Goal: Information Seeking & Learning: Check status

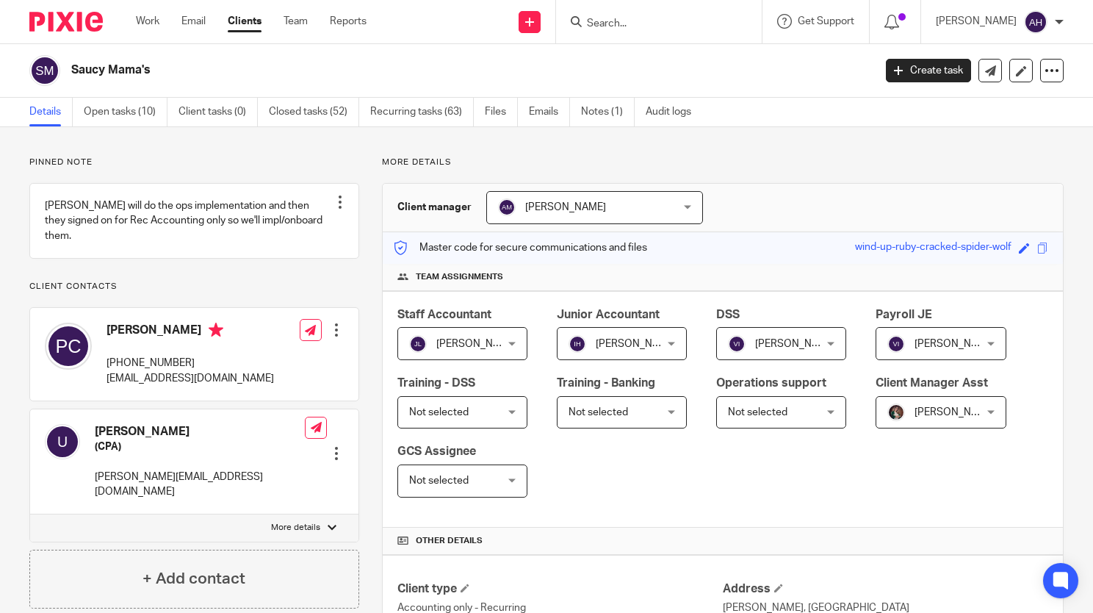
scroll to position [220, 0]
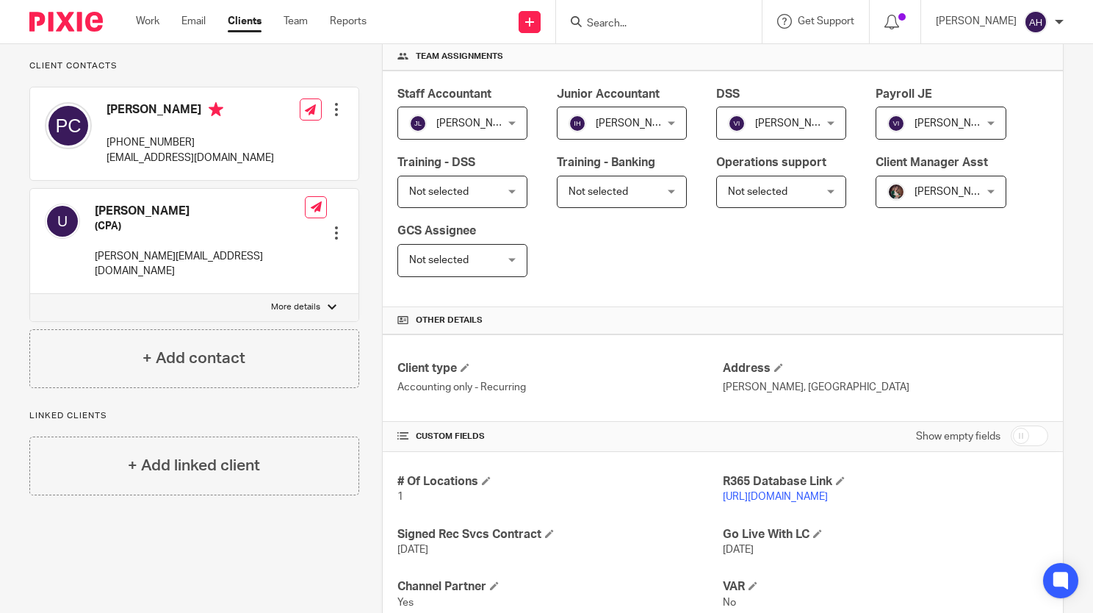
click at [605, 36] on div at bounding box center [659, 21] width 206 height 43
click at [605, 25] on input "Search" at bounding box center [652, 24] width 132 height 13
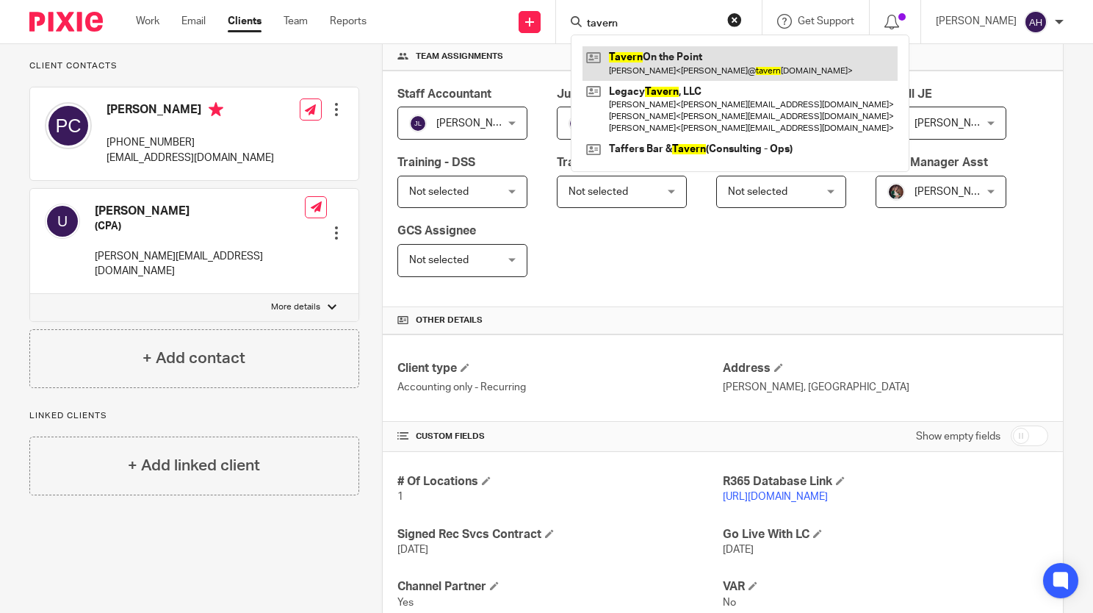
type input "tavern"
click at [641, 48] on link at bounding box center [740, 63] width 315 height 34
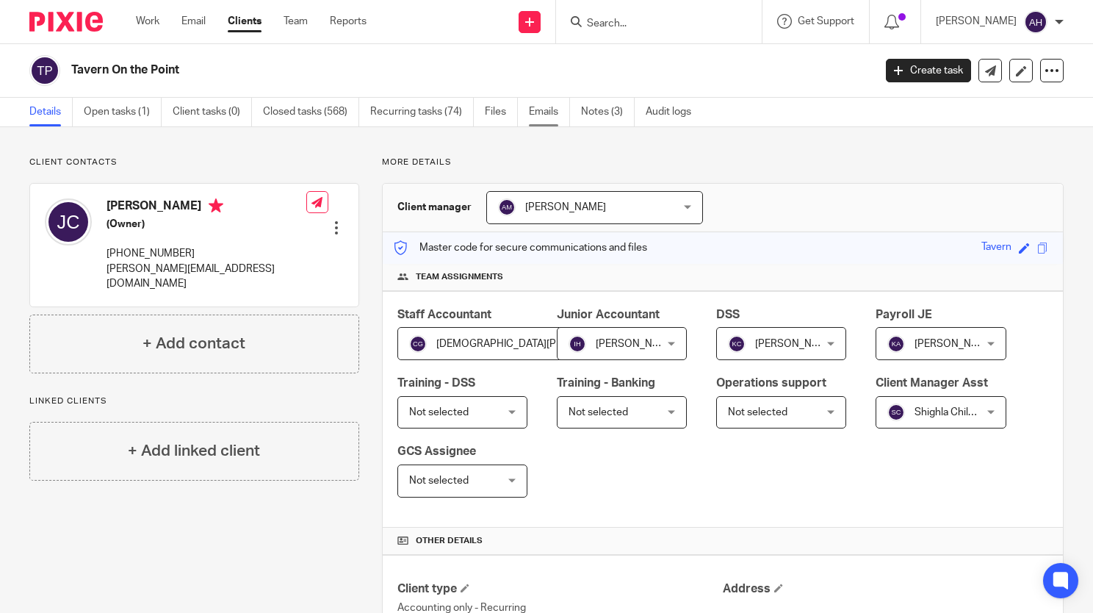
click at [558, 120] on link "Emails" at bounding box center [549, 112] width 41 height 29
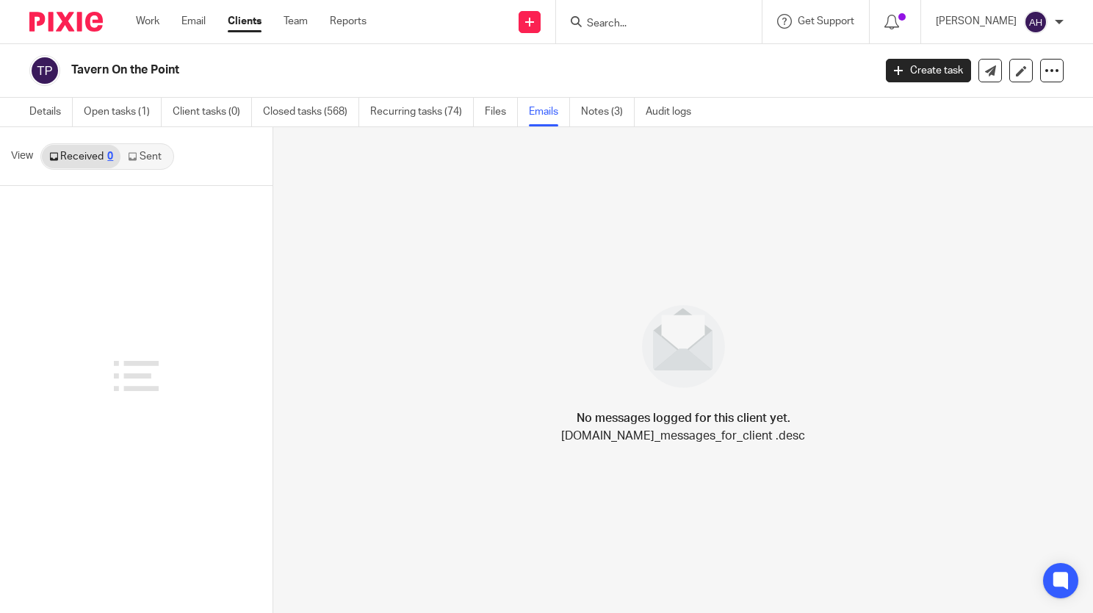
click at [139, 148] on link "Sent" at bounding box center [145, 157] width 51 height 24
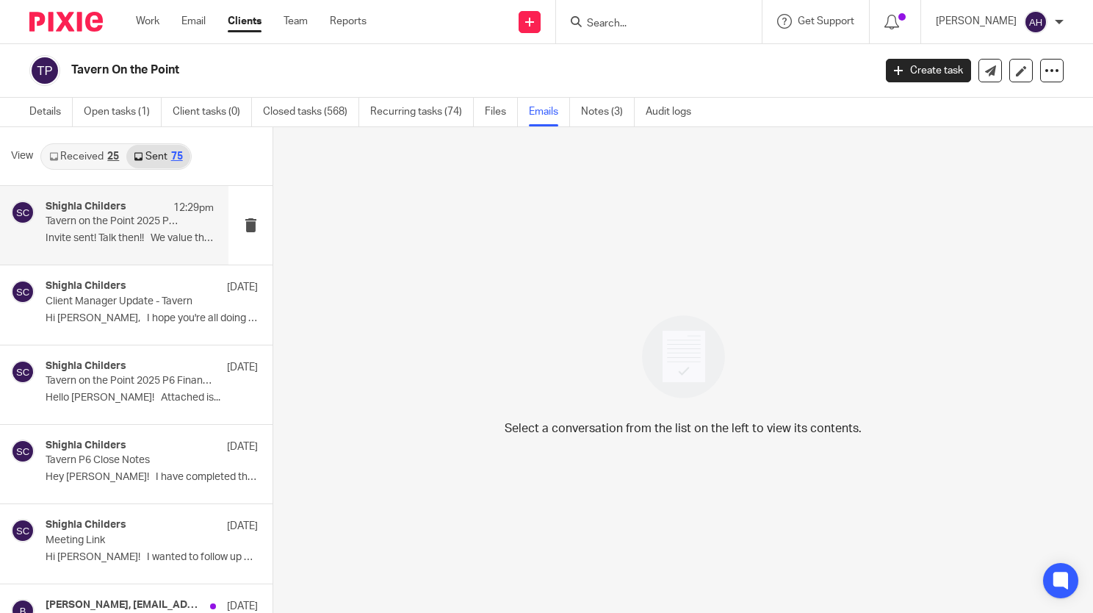
click at [110, 234] on p "Invite sent! Talk then!! We value the..." at bounding box center [130, 238] width 168 height 12
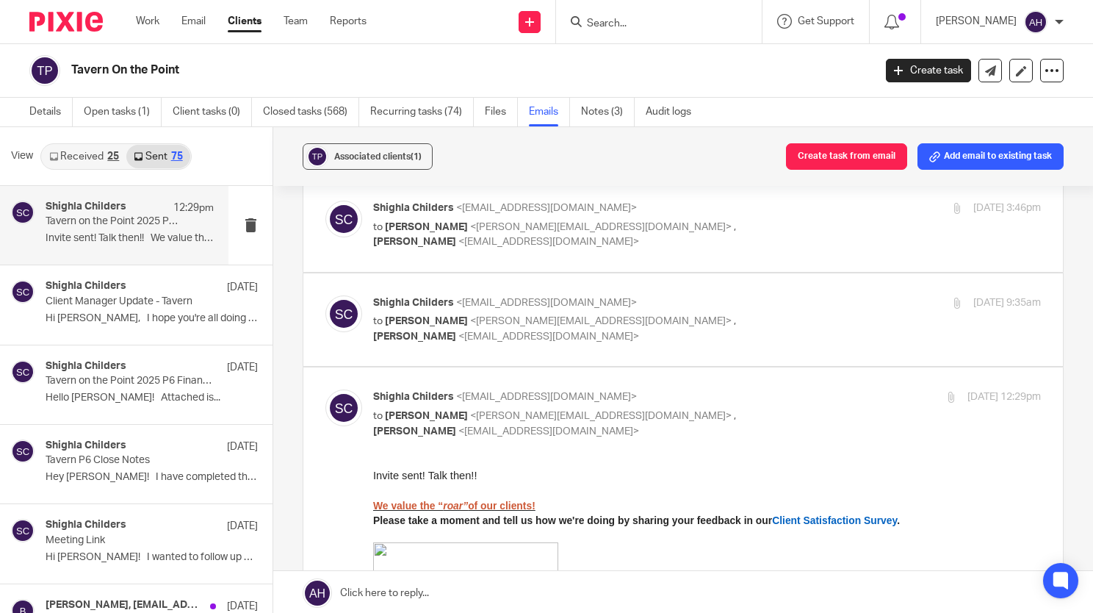
scroll to position [73, 0]
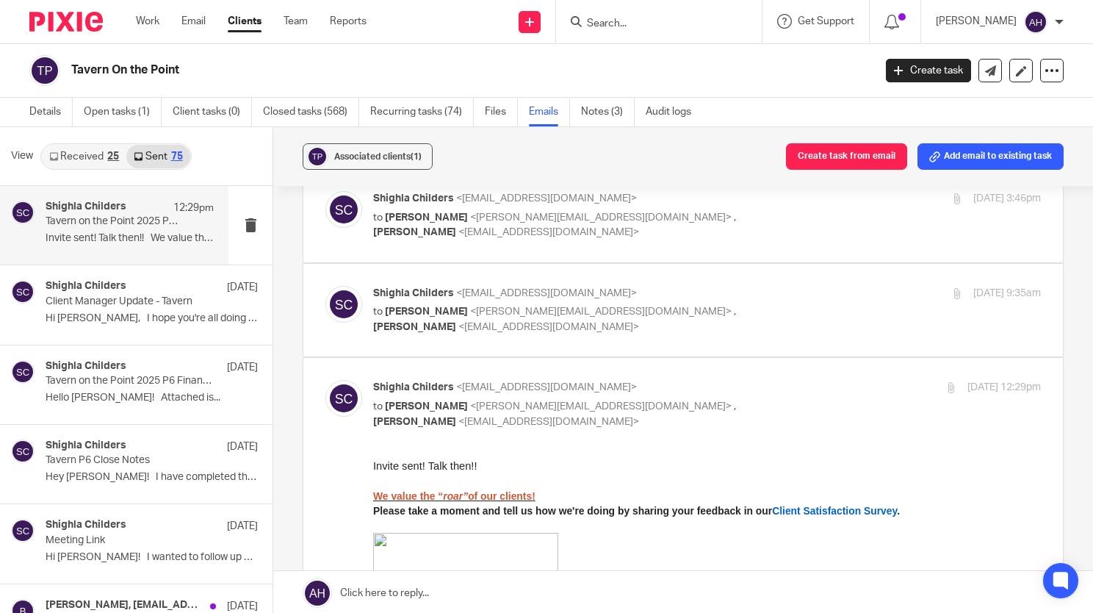
click at [539, 333] on p "to John Capesius <john@tavernonthepoint.com> , Ana Morales <amorales@lcdevgroup…" at bounding box center [595, 319] width 445 height 30
checkbox input "true"
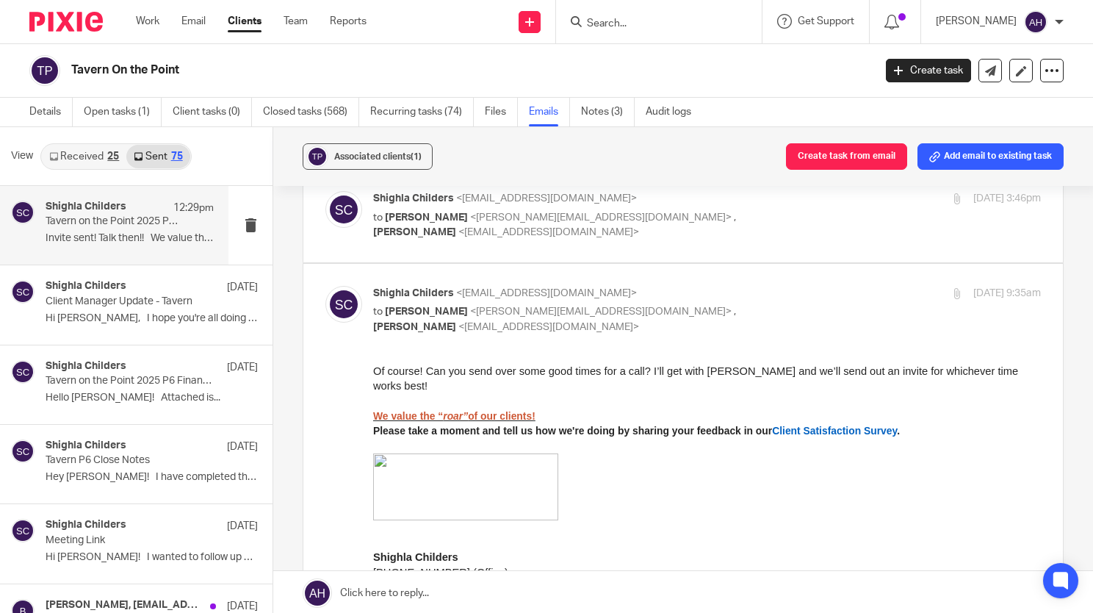
scroll to position [0, 0]
click at [541, 242] on label at bounding box center [683, 215] width 760 height 93
click at [325, 191] on input "checkbox" at bounding box center [325, 190] width 1 height 1
checkbox input "true"
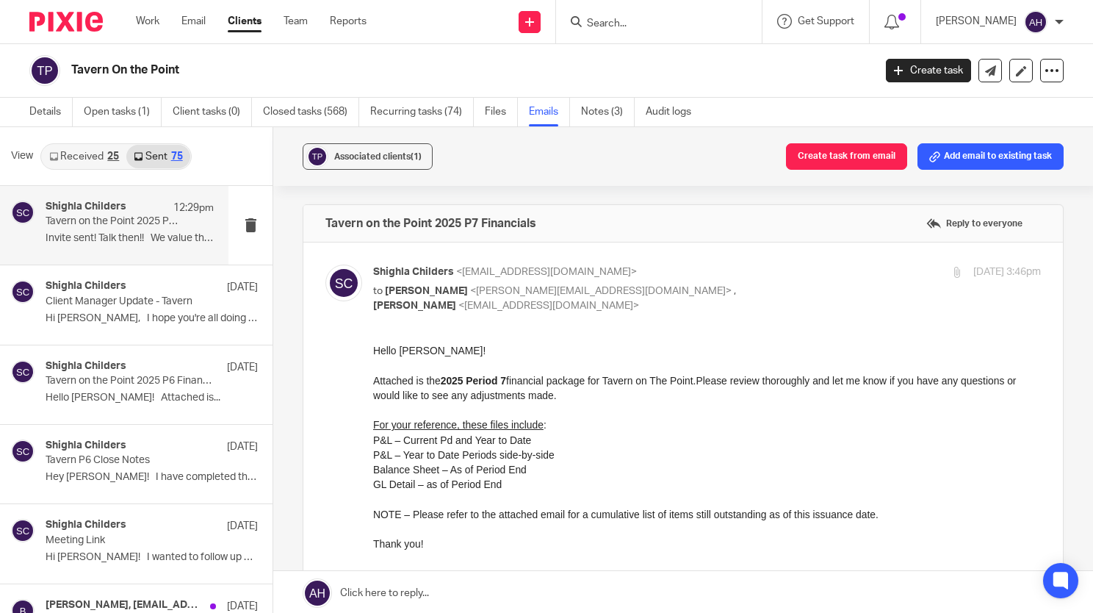
click at [599, 24] on input "Search" at bounding box center [652, 24] width 132 height 13
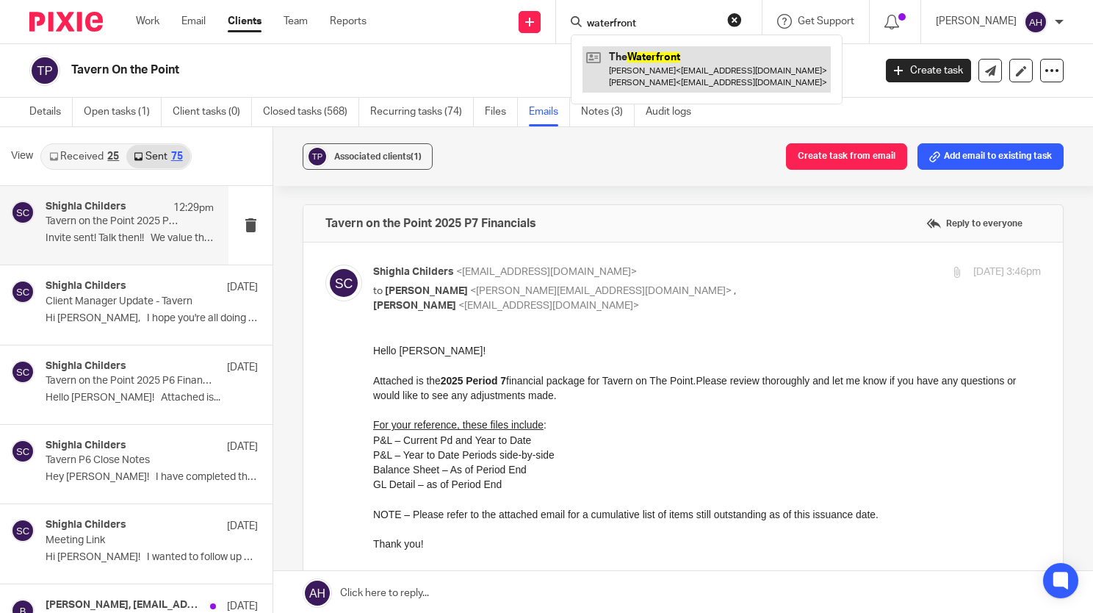
type input "waterfront"
click button "submit" at bounding box center [0, 0] width 0 height 0
click at [664, 66] on link at bounding box center [707, 69] width 248 height 46
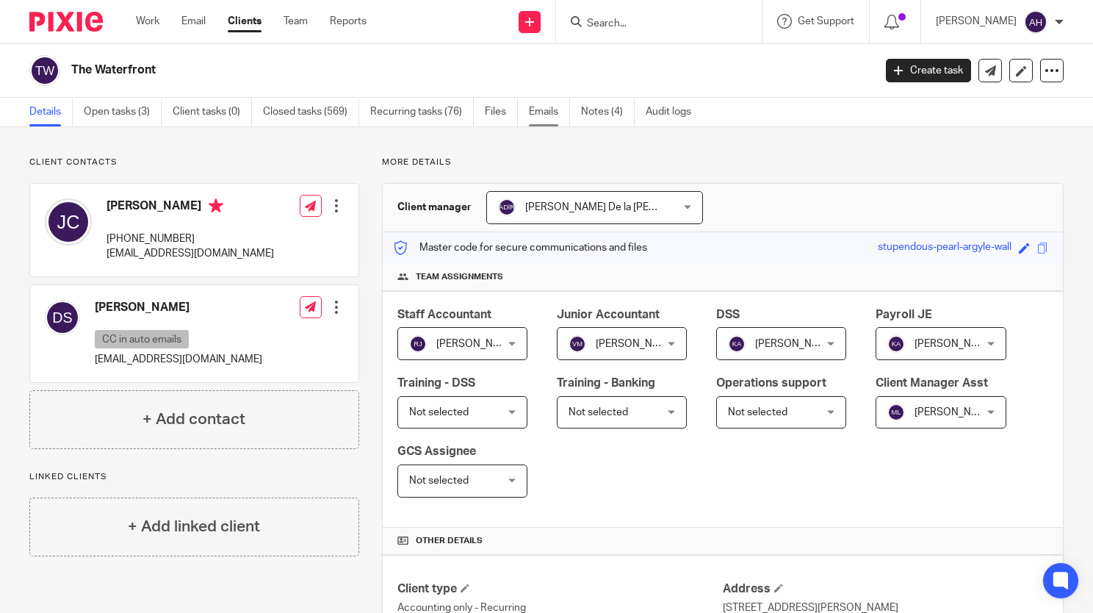
click at [555, 107] on link "Emails" at bounding box center [549, 112] width 41 height 29
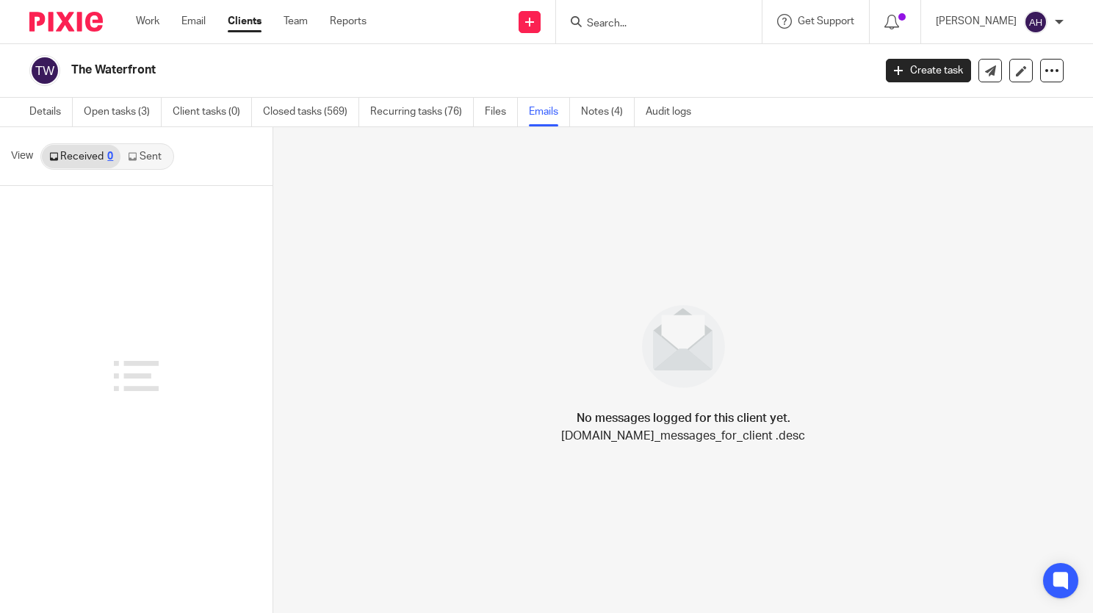
click at [141, 160] on link "Sent" at bounding box center [145, 157] width 51 height 24
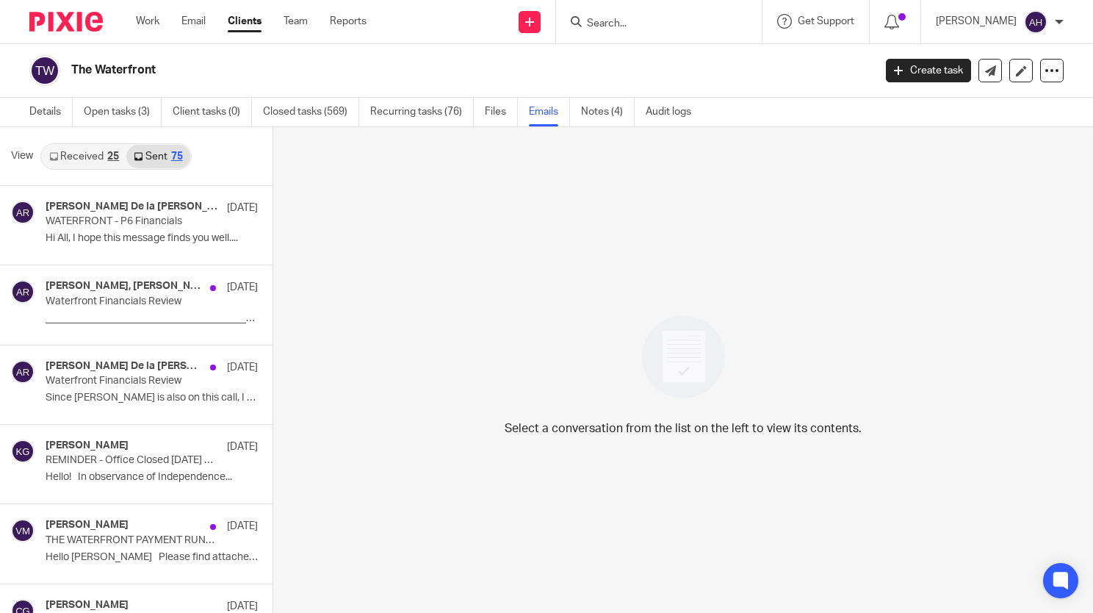
click at [594, 34] on div at bounding box center [659, 21] width 206 height 43
click at [614, 23] on input "Search" at bounding box center [652, 24] width 132 height 13
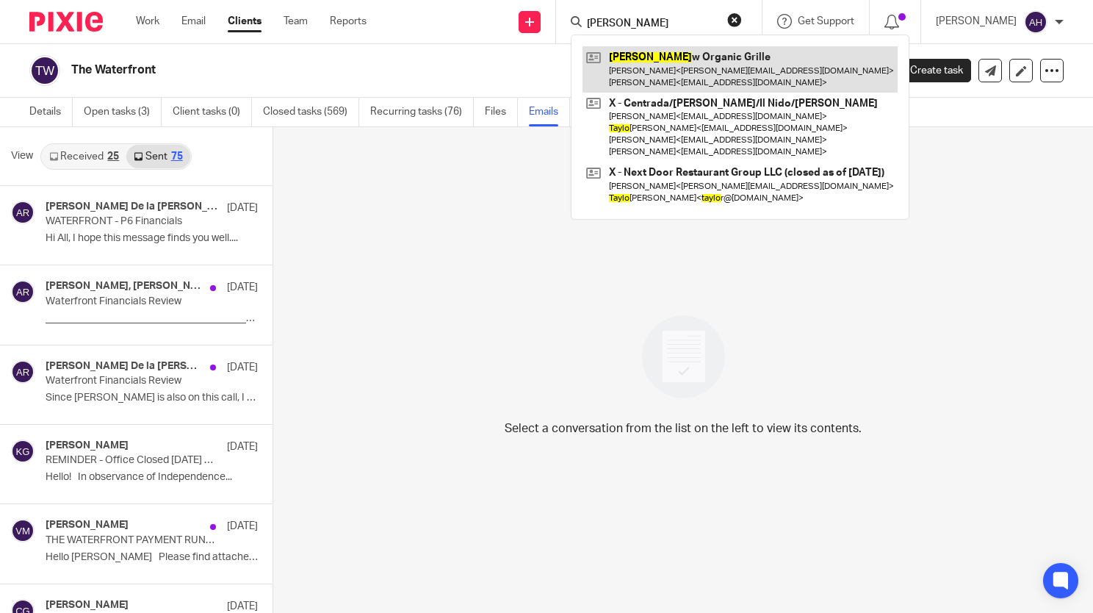
type input "tallo"
click at [638, 68] on link at bounding box center [740, 69] width 315 height 46
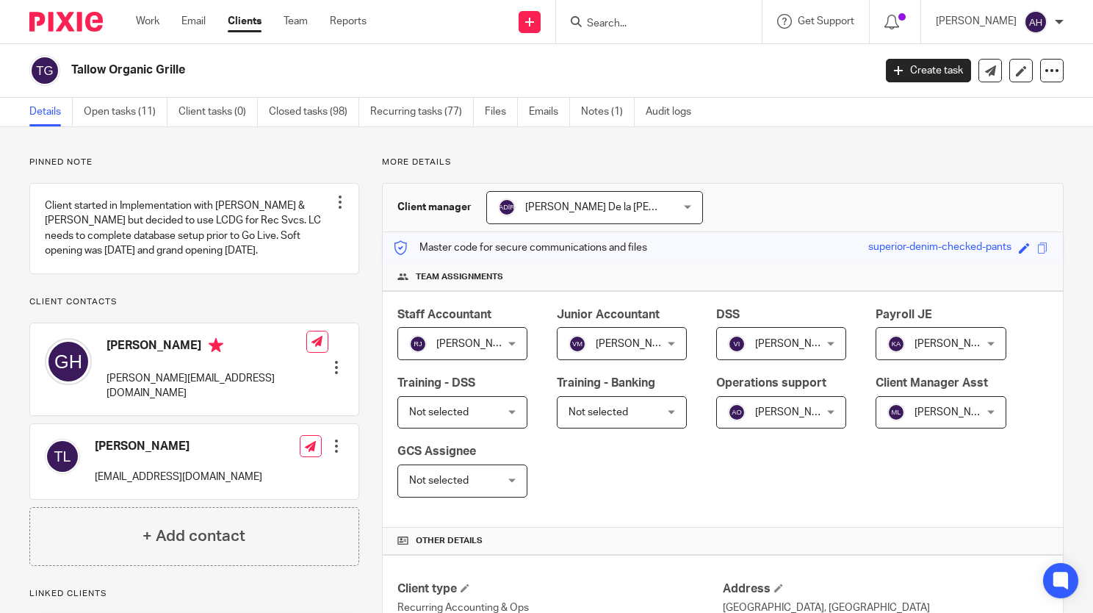
click at [529, 111] on ul "Details Open tasks (11) Client tasks (0) Closed tasks (98) Recurring tasks (77)…" at bounding box center [371, 112] width 684 height 29
click at [532, 118] on link "Emails" at bounding box center [549, 112] width 41 height 29
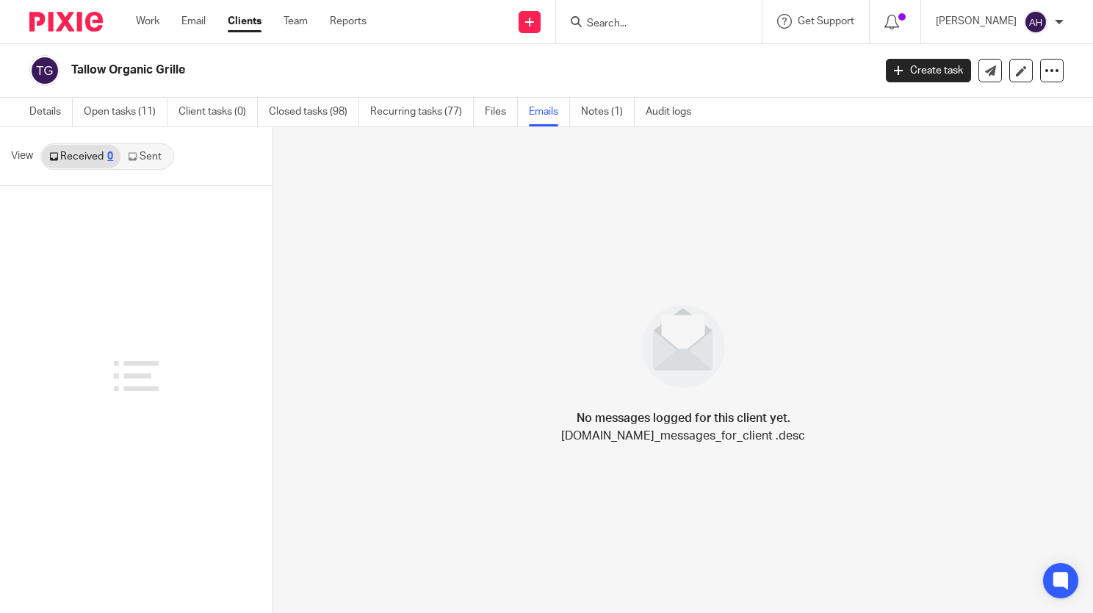
click at [115, 151] on link "Received 0" at bounding box center [81, 157] width 79 height 24
click at [129, 154] on icon at bounding box center [132, 156] width 9 height 9
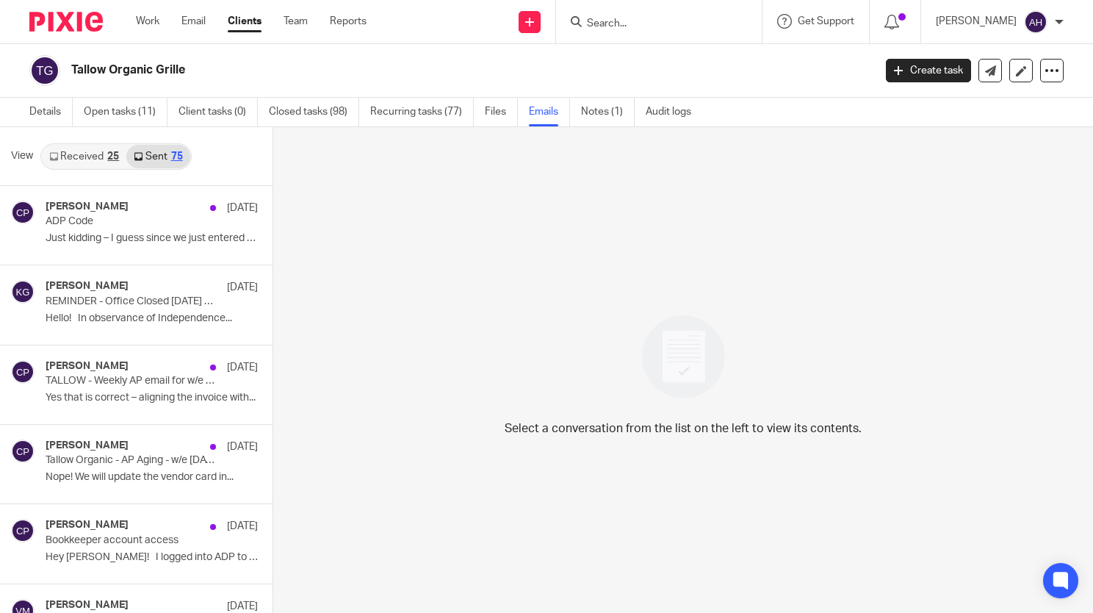
click at [599, 32] on div at bounding box center [659, 21] width 206 height 43
click at [600, 18] on input "Search" at bounding box center [652, 24] width 132 height 13
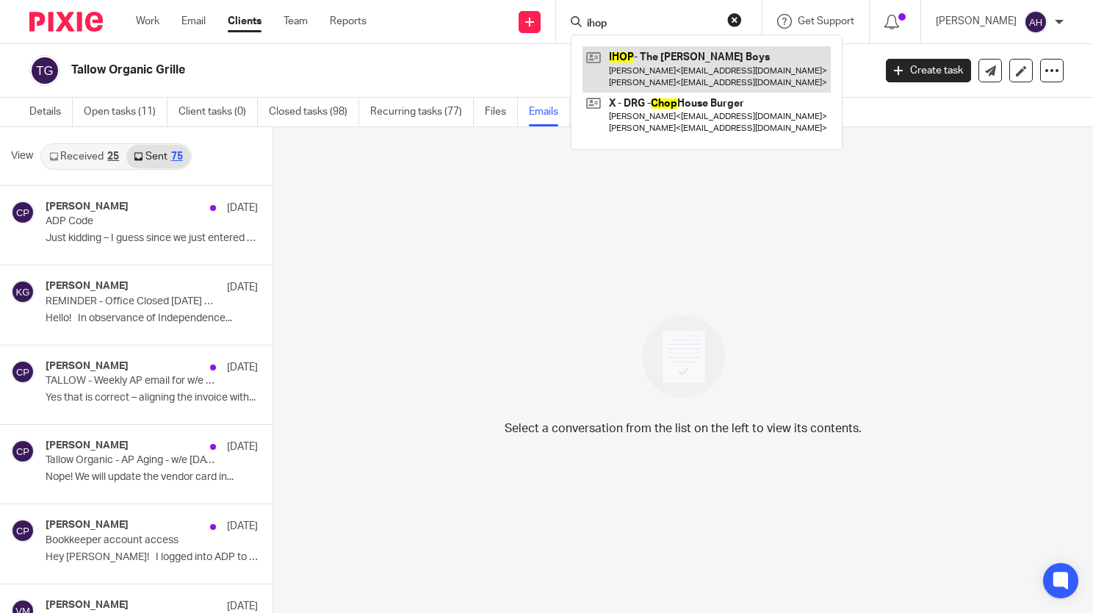
type input "ihop"
click at [664, 51] on link at bounding box center [707, 69] width 248 height 46
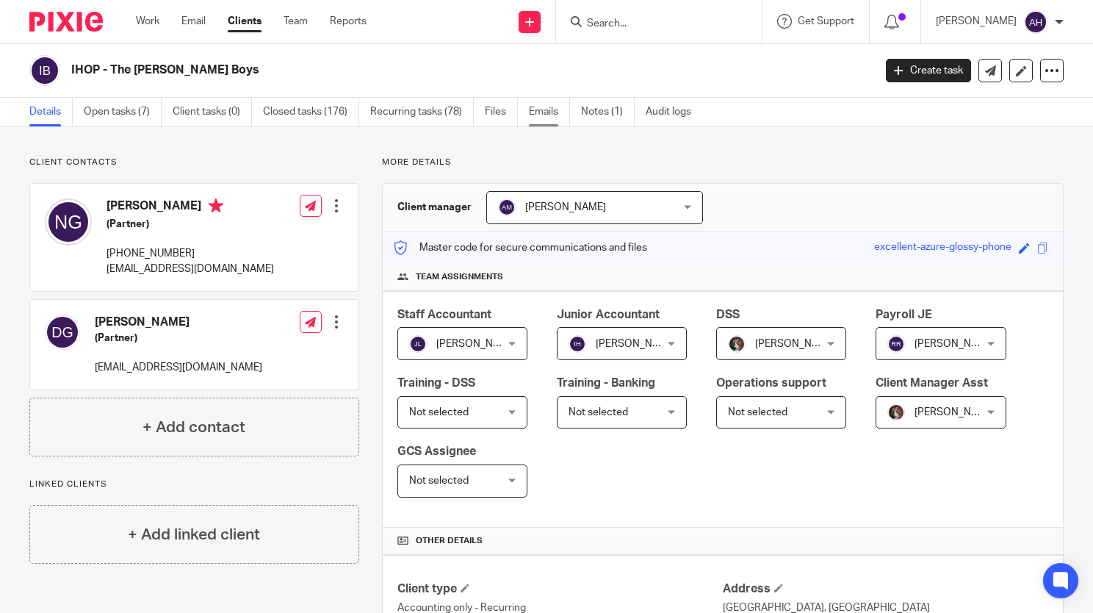
click at [544, 113] on link "Emails" at bounding box center [549, 112] width 41 height 29
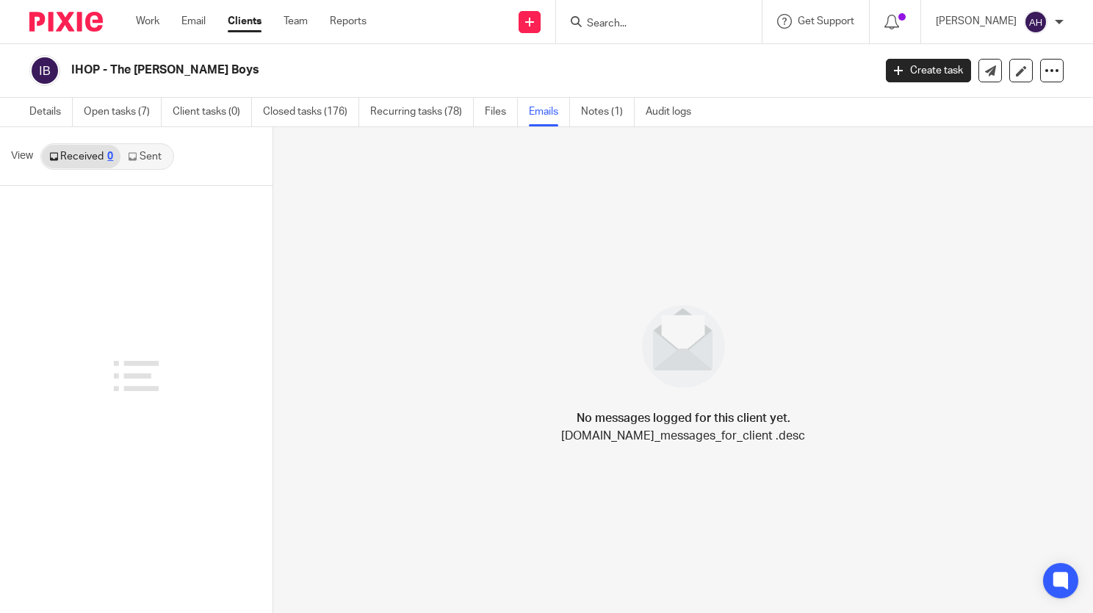
click at [136, 153] on icon at bounding box center [132, 156] width 9 height 9
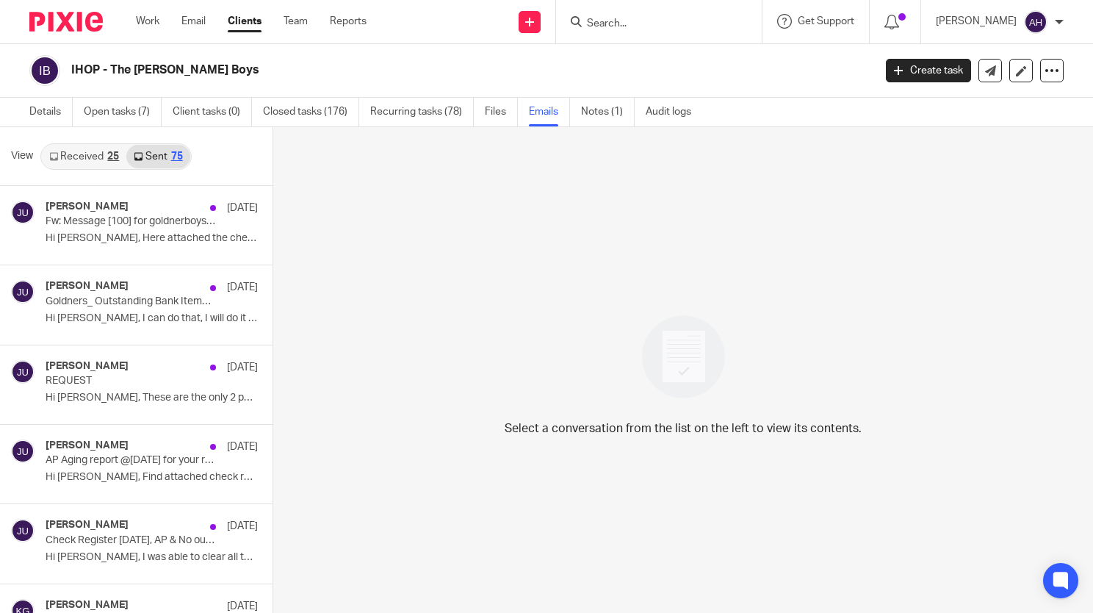
click at [607, 37] on div at bounding box center [659, 21] width 206 height 43
click at [605, 29] on input "Search" at bounding box center [652, 24] width 132 height 13
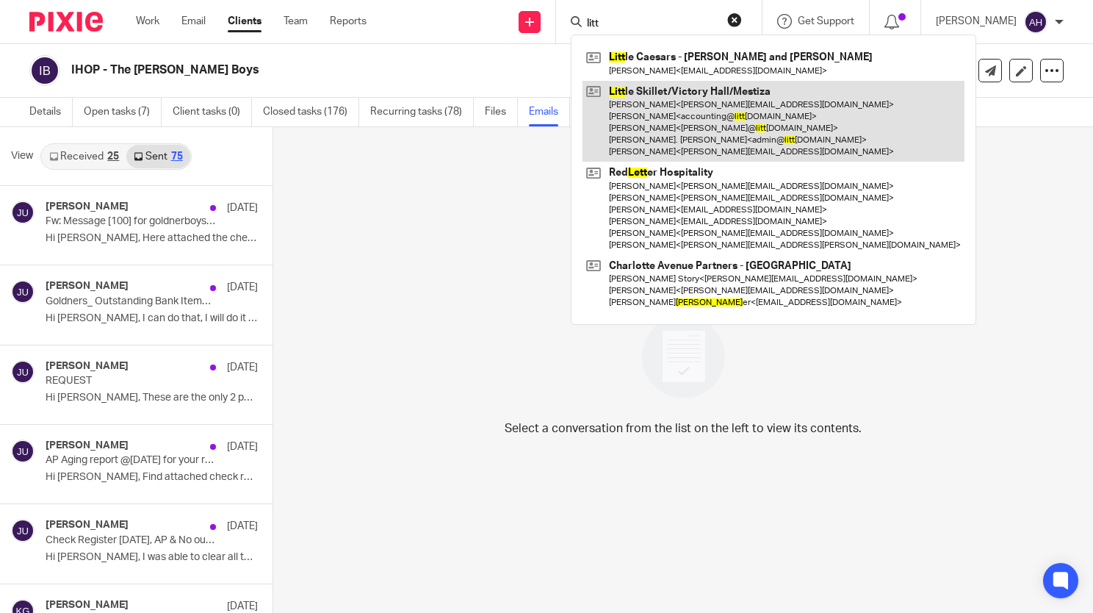
type input "litt"
click at [644, 107] on link at bounding box center [774, 122] width 382 height 82
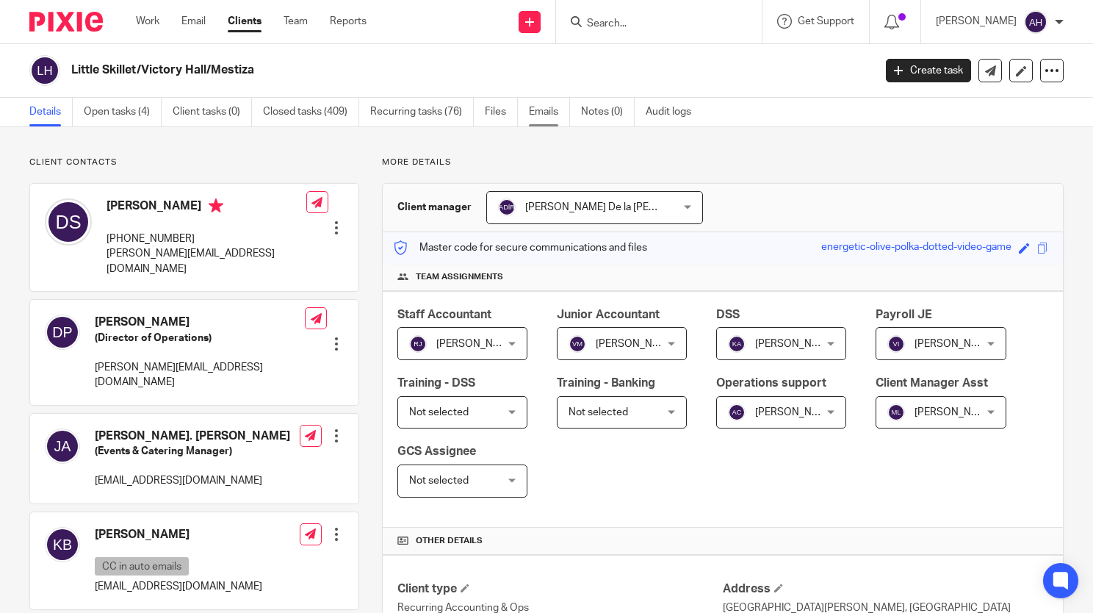
click at [540, 107] on link "Emails" at bounding box center [549, 112] width 41 height 29
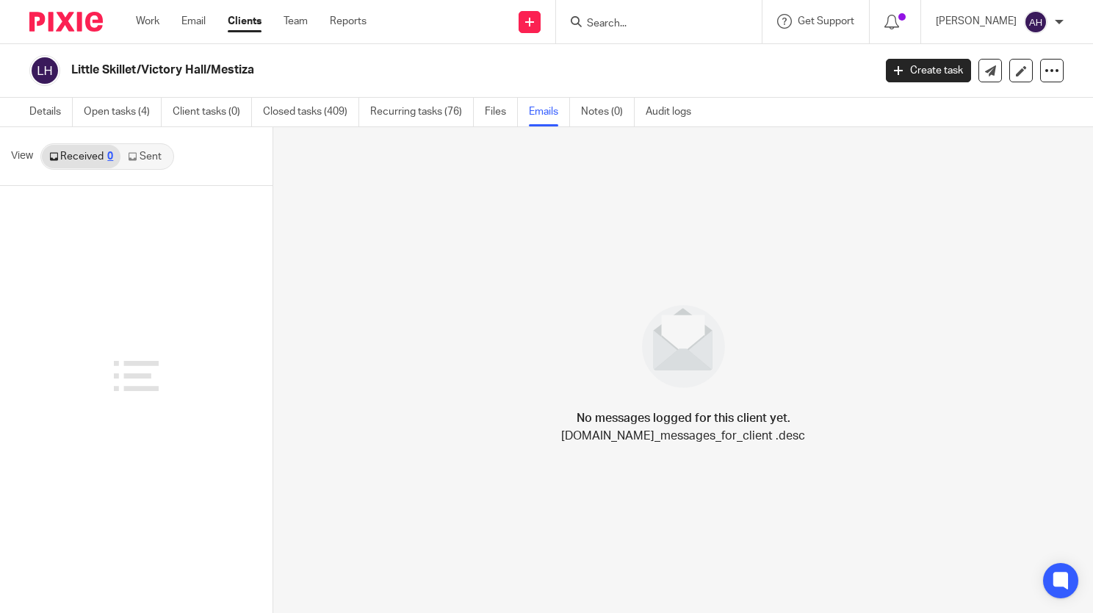
click at [135, 162] on link "Sent" at bounding box center [145, 157] width 51 height 24
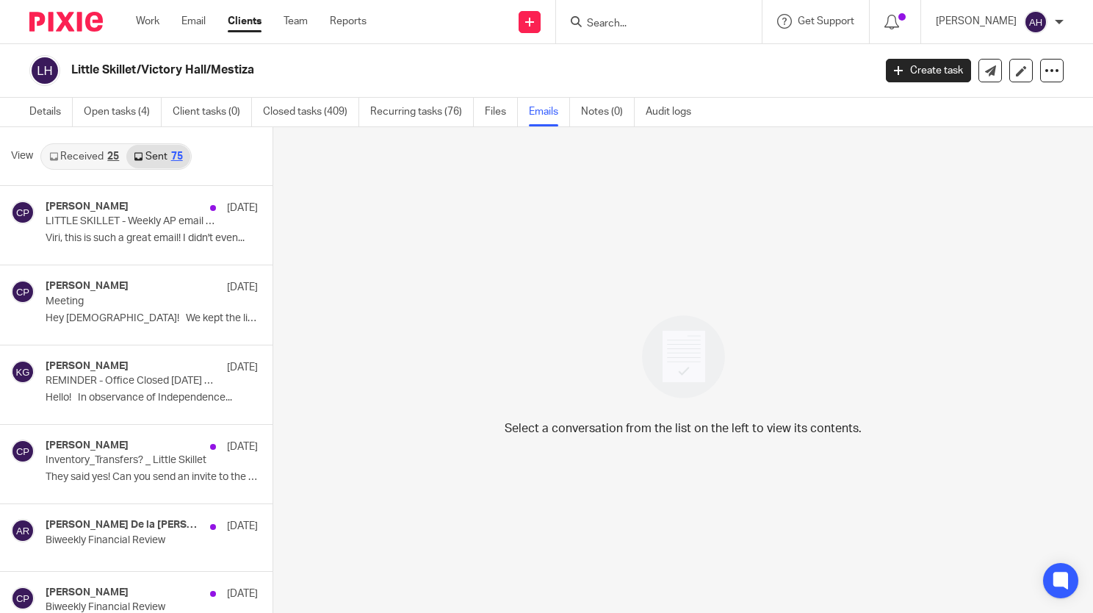
click at [79, 147] on link "Received 25" at bounding box center [84, 157] width 84 height 24
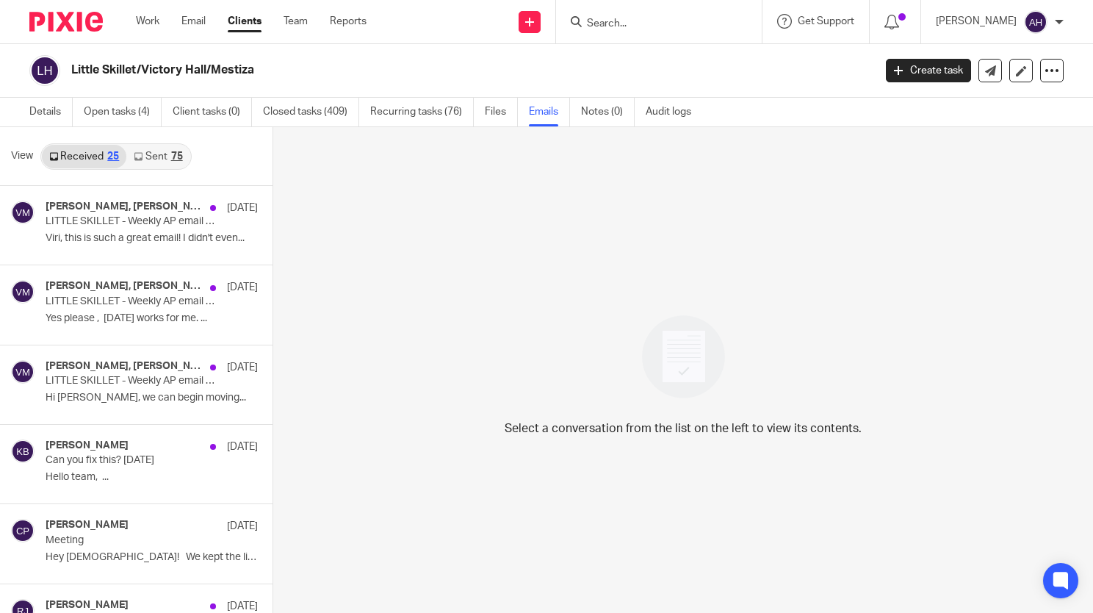
click at [629, 28] on input "Search" at bounding box center [652, 24] width 132 height 13
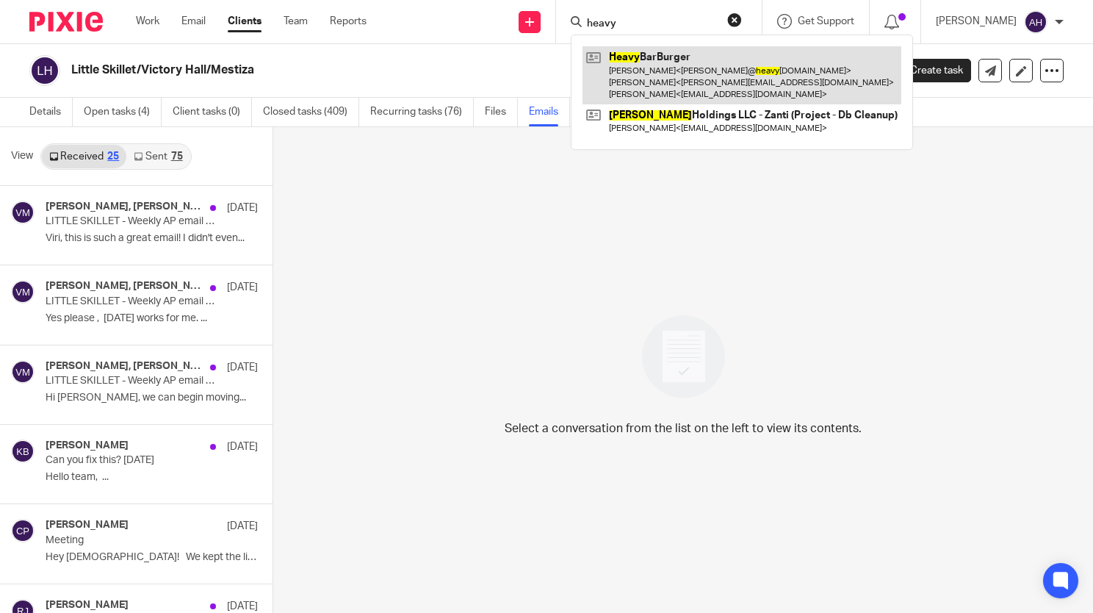
type input "heavy"
click at [646, 81] on link at bounding box center [742, 75] width 319 height 58
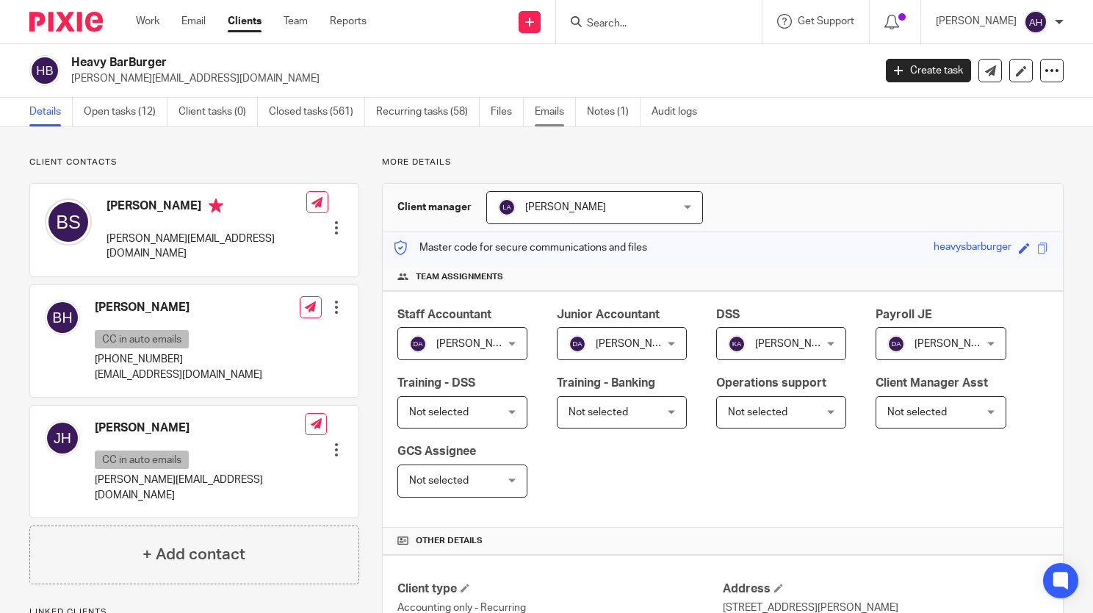
click at [558, 113] on link "Emails" at bounding box center [555, 112] width 41 height 29
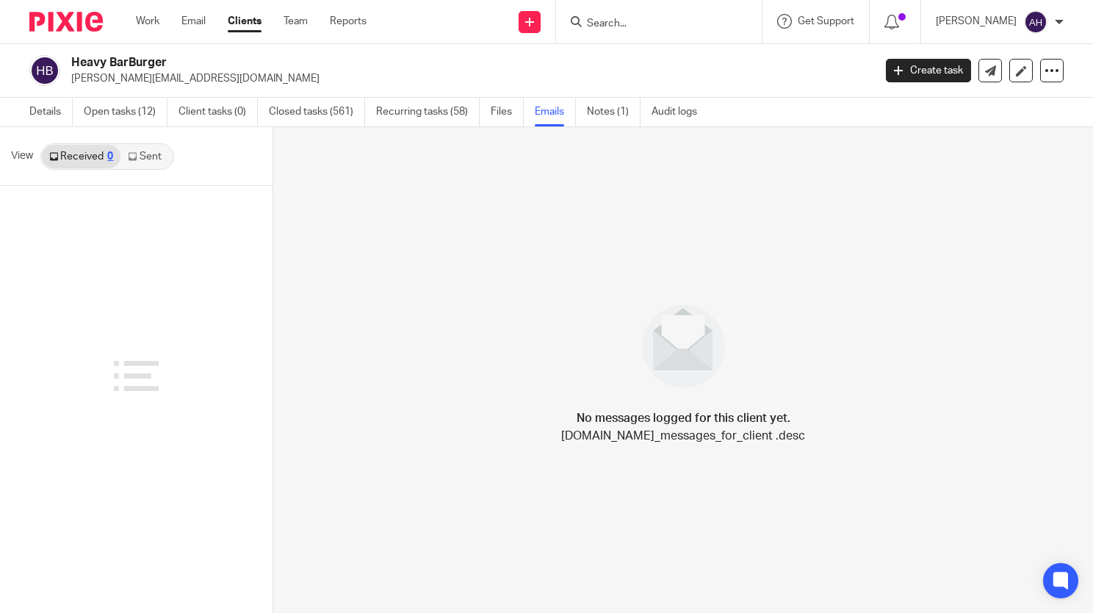
click at [145, 154] on link "Sent" at bounding box center [145, 157] width 51 height 24
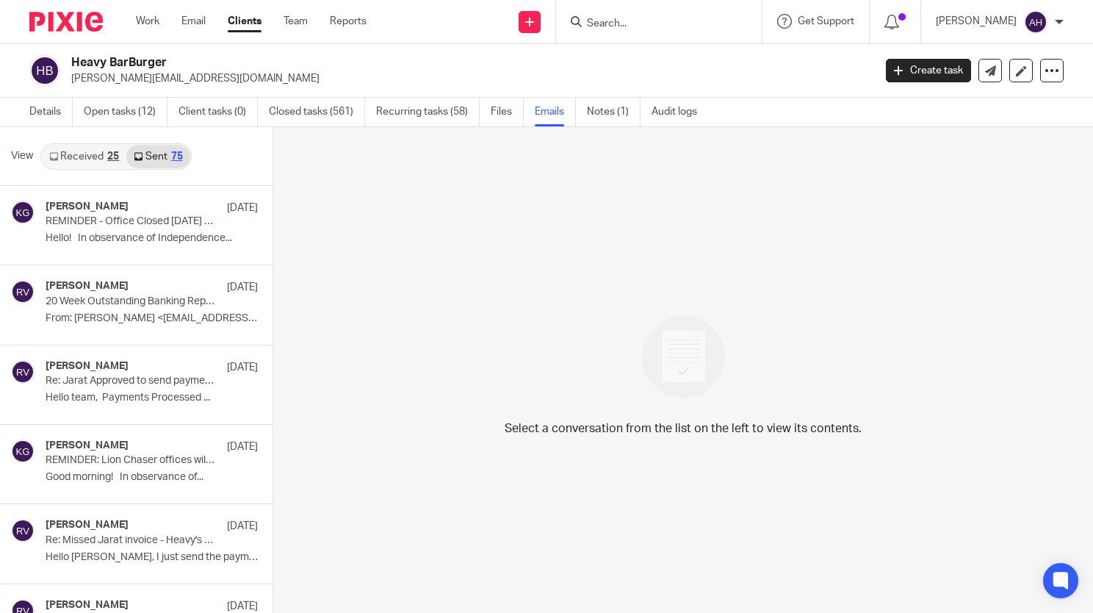
click at [597, 31] on form at bounding box center [664, 21] width 156 height 18
drag, startPoint x: 585, startPoint y: 28, endPoint x: 641, endPoint y: 4, distance: 60.9
click at [585, 28] on div at bounding box center [656, 21] width 171 height 18
